Goal: Check status: Check status

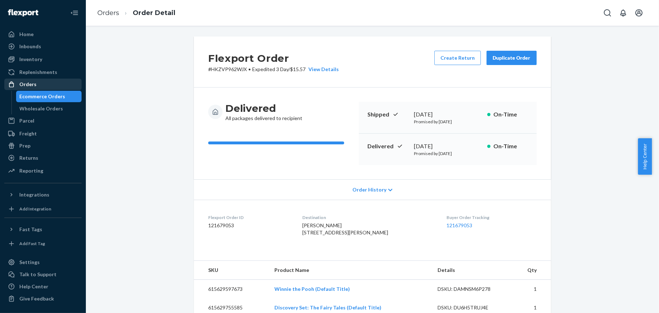
click at [27, 82] on div "Orders" at bounding box center [27, 84] width 17 height 7
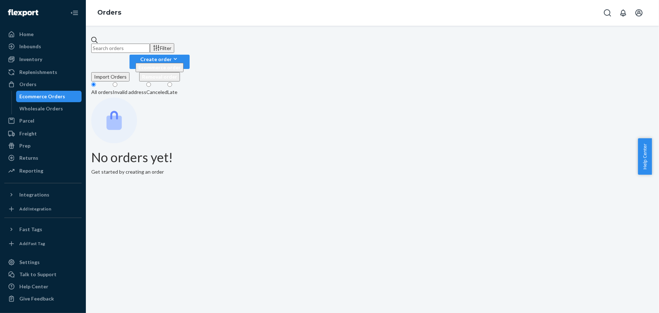
click at [150, 44] on input "text" at bounding box center [120, 48] width 59 height 9
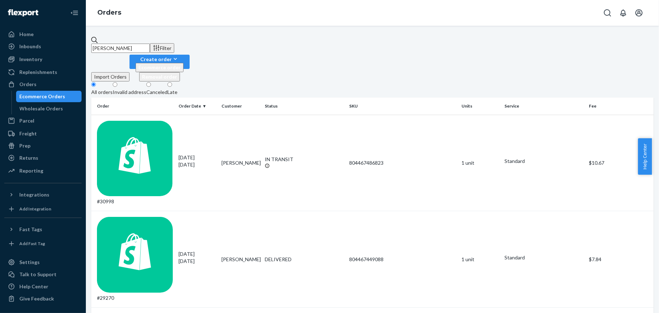
scroll to position [81, 0]
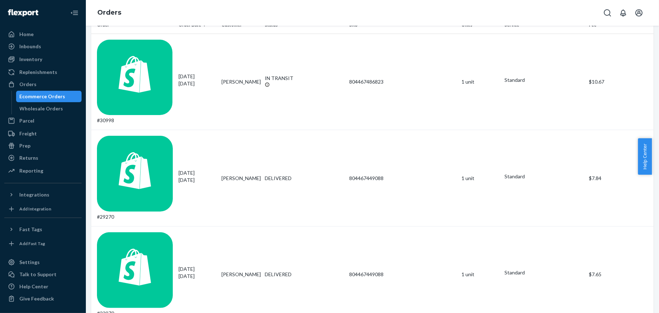
type input "santiago"
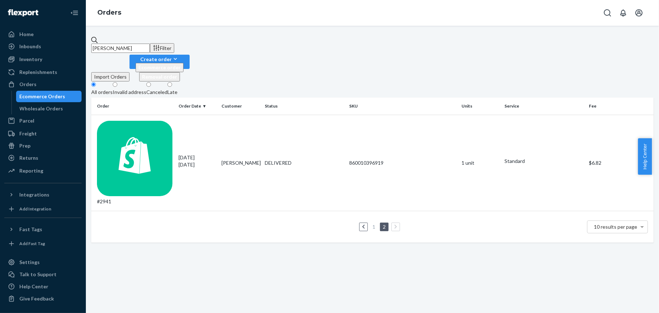
click at [371, 224] on link "1" at bounding box center [374, 227] width 6 height 6
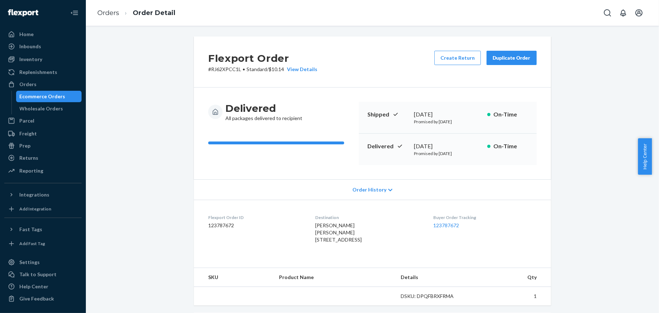
scroll to position [155, 0]
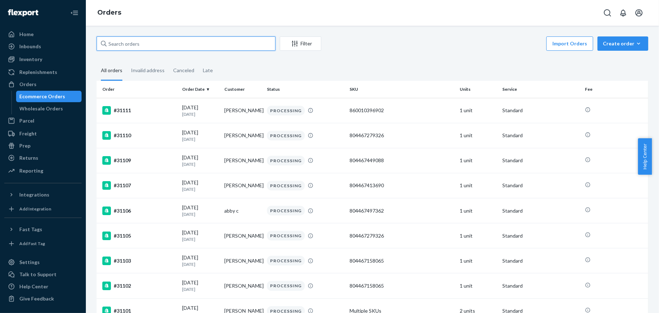
click at [191, 45] on input "text" at bounding box center [186, 44] width 179 height 14
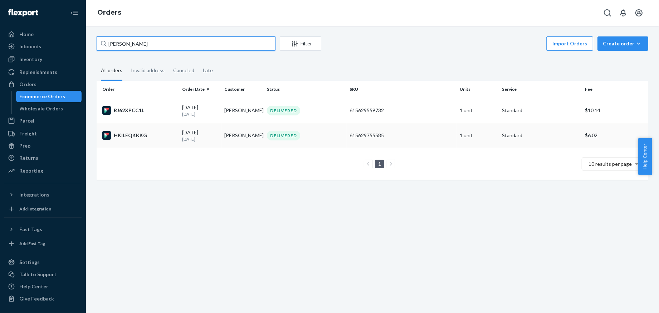
type input "[PERSON_NAME]"
click at [162, 142] on td "HKILEQKKKG" at bounding box center [138, 135] width 83 height 25
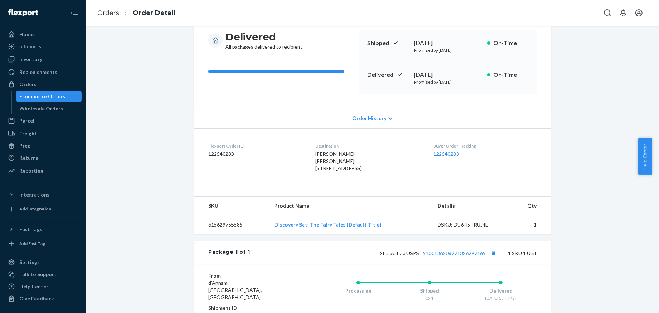
scroll to position [60, 0]
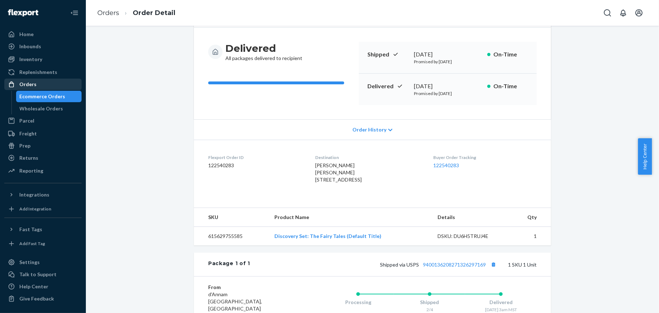
click at [55, 87] on div "Orders" at bounding box center [43, 84] width 76 height 10
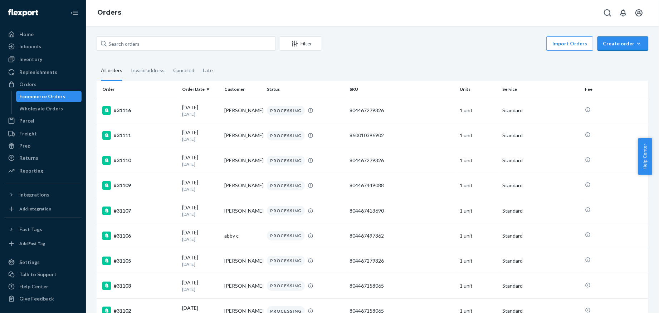
click at [635, 45] on icon "button" at bounding box center [638, 43] width 7 height 7
